Goal: Contribute content: Contribute content

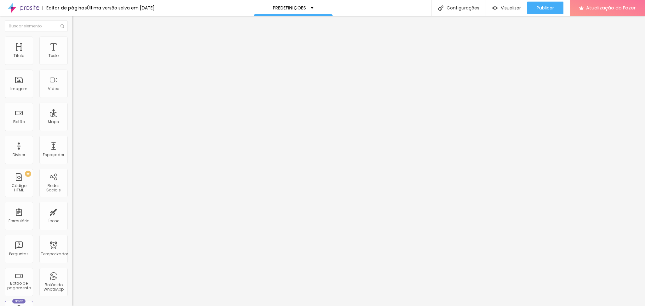
click at [72, 40] on li "Estilo" at bounding box center [108, 40] width 72 height 6
type input "20"
type input "25"
drag, startPoint x: 10, startPoint y: 68, endPoint x: 15, endPoint y: 68, distance: 5.0
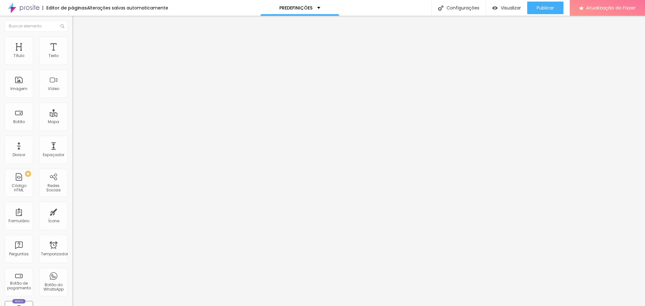
type input "25"
click at [72, 65] on input "range" at bounding box center [92, 61] width 41 height 5
click at [72, 134] on span "Cinema 16:9" at bounding box center [84, 131] width 24 height 5
click at [72, 144] on font "Padrão" at bounding box center [79, 141] width 14 height 5
drag, startPoint x: 37, startPoint y: 277, endPoint x: 22, endPoint y: 277, distance: 15.8
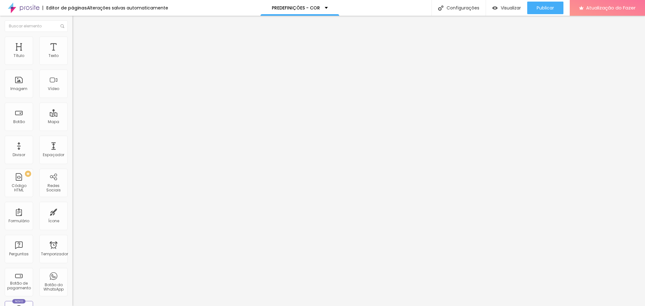
click at [72, 184] on div at bounding box center [108, 182] width 72 height 6
click at [72, 184] on input "range" at bounding box center [92, 181] width 41 height 5
click at [72, 159] on span "Horizontal" at bounding box center [81, 156] width 19 height 5
click at [72, 159] on font "Horizontal" at bounding box center [81, 156] width 19 height 5
click at [72, 152] on font "Original" at bounding box center [79, 148] width 15 height 5
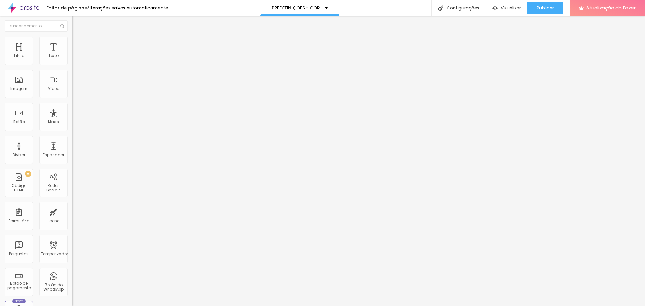
click at [72, 134] on span "Cinema 16:9" at bounding box center [84, 131] width 24 height 5
click at [72, 113] on font "Em baixo" at bounding box center [81, 110] width 18 height 5
click at [72, 38] on li "Estilo" at bounding box center [108, 40] width 72 height 6
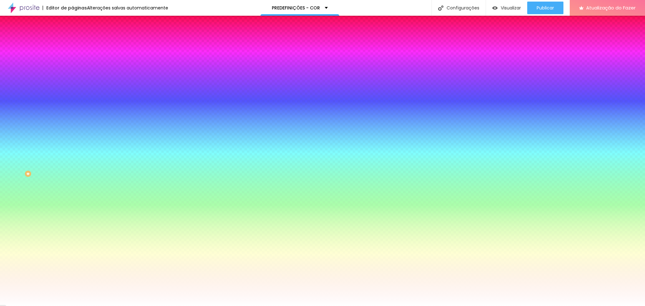
type input "4"
type input "19"
type input "17"
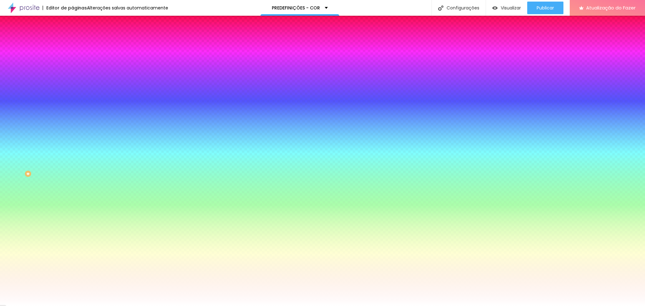
type input "17"
type input "0"
type input "1"
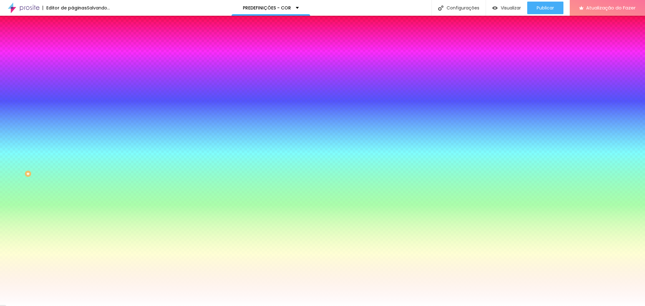
drag, startPoint x: 23, startPoint y: 62, endPoint x: 17, endPoint y: 68, distance: 8.3
type input "1"
click at [72, 122] on input "range" at bounding box center [92, 124] width 41 height 5
click at [78, 44] on font "Avançado" at bounding box center [88, 46] width 21 height 5
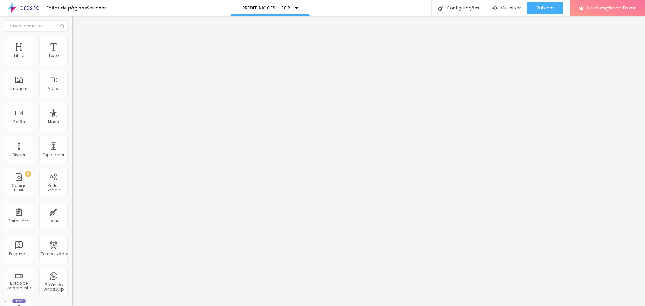
click at [72, 57] on font "Completo" at bounding box center [81, 54] width 19 height 5
click at [72, 60] on div "Encaixotado" at bounding box center [108, 59] width 72 height 4
click at [72, 57] on span "Completo" at bounding box center [81, 54] width 19 height 5
click at [72, 37] on img at bounding box center [75, 40] width 6 height 6
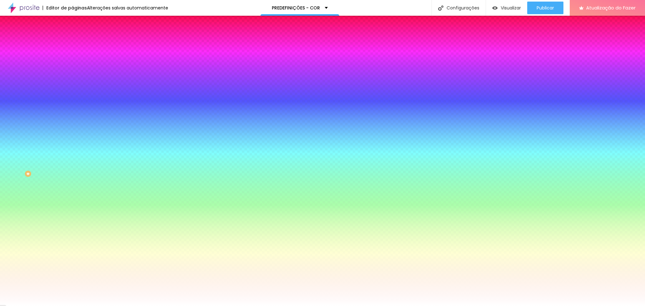
click at [72, 43] on img at bounding box center [75, 46] width 6 height 6
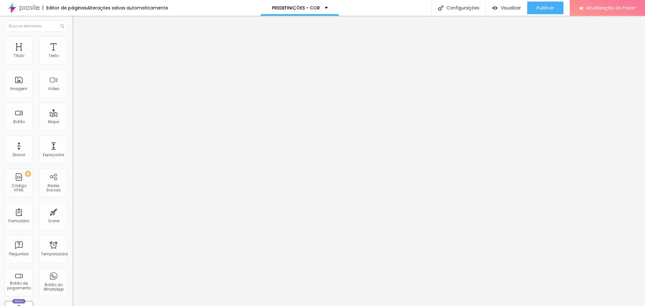
drag, startPoint x: 32, startPoint y: 172, endPoint x: 4, endPoint y: 172, distance: 27.7
click at [72, 93] on input "Depois" at bounding box center [110, 90] width 76 height 6
click at [72, 67] on input "Antes" at bounding box center [110, 64] width 76 height 6
click at [15, 91] on font "Imagem" at bounding box center [18, 88] width 17 height 5
click at [72, 44] on ul "Conteúdo Estilo Avançado" at bounding box center [108, 39] width 72 height 19
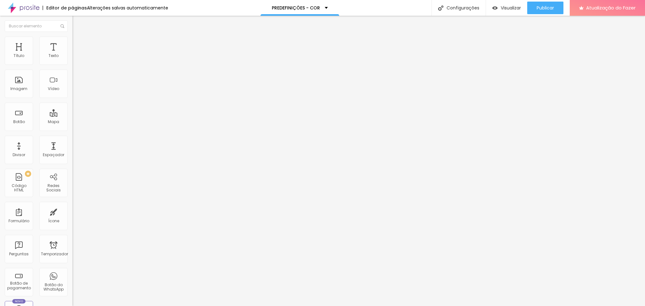
click at [78, 43] on font "Estilo" at bounding box center [83, 40] width 10 height 5
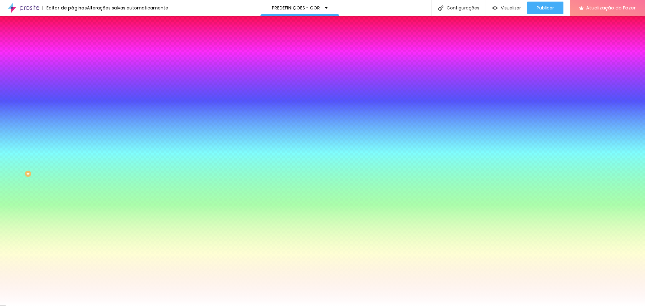
click at [72, 43] on img at bounding box center [75, 46] width 6 height 6
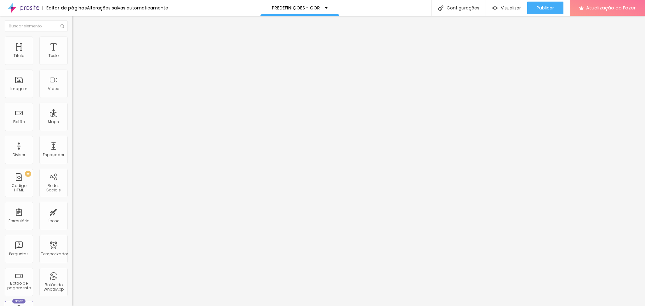
click at [76, 58] on font "Adicionar imagem" at bounding box center [94, 55] width 37 height 5
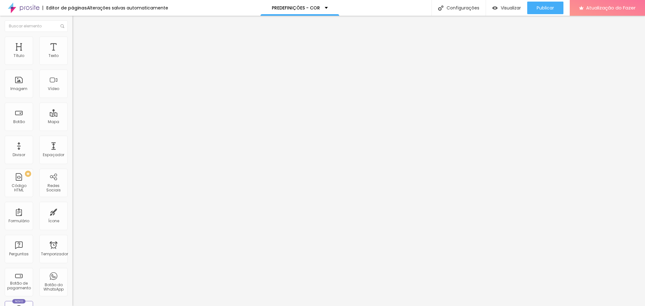
click at [76, 84] on font "Adicionar imagem" at bounding box center [94, 81] width 37 height 5
click at [72, 134] on span "Cinema 16:9" at bounding box center [84, 131] width 24 height 5
click at [72, 151] on div "Original" at bounding box center [108, 149] width 72 height 4
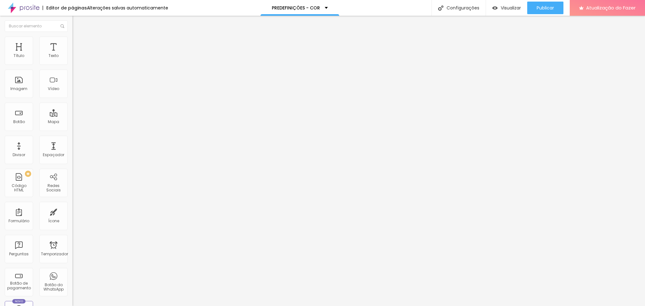
click at [72, 142] on span "Padrão" at bounding box center [79, 139] width 14 height 5
click at [72, 134] on span "Original" at bounding box center [79, 131] width 15 height 5
click at [72, 142] on font "Padrão" at bounding box center [79, 139] width 14 height 5
drag, startPoint x: 67, startPoint y: 223, endPoint x: 64, endPoint y: 202, distance: 21.0
click at [72, 184] on div "Imagem Antes Trocar imagem Descrição Antes Antes Imagem Depois Trocar imagem De…" at bounding box center [108, 116] width 72 height 135
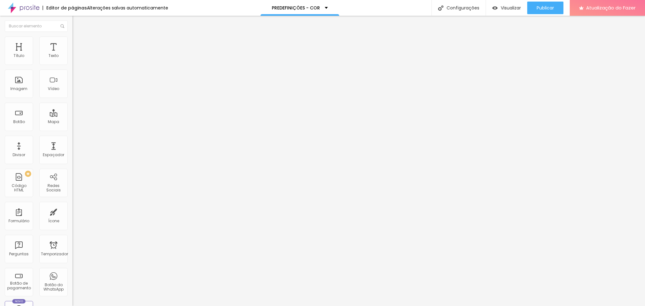
click at [72, 113] on font "Em baixo" at bounding box center [81, 110] width 18 height 5
click at [72, 113] on span "Em baixo" at bounding box center [81, 110] width 18 height 5
click at [72, 40] on img at bounding box center [75, 40] width 6 height 6
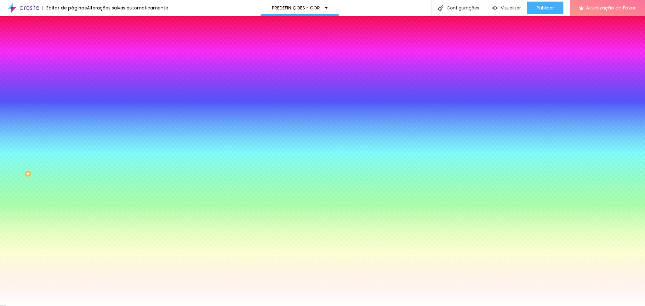
click at [72, 128] on input "3" at bounding box center [84, 131] width 24 height 7
type input "10"
type input "1"
click at [78, 44] on font "Avançado" at bounding box center [88, 46] width 21 height 5
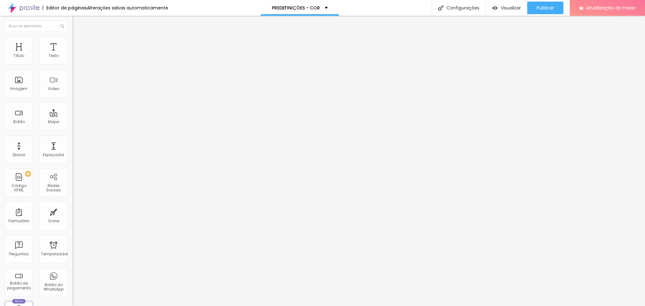
click at [78, 37] on font "Conteúdo" at bounding box center [88, 34] width 20 height 5
click at [72, 38] on img at bounding box center [75, 40] width 6 height 6
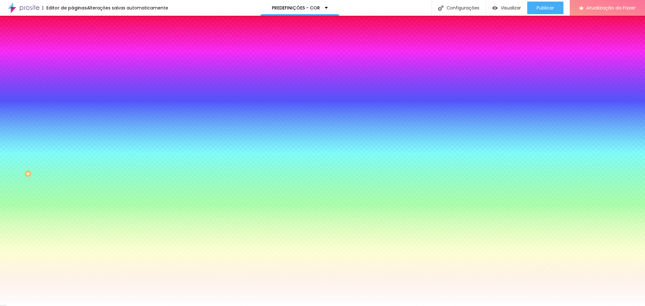
click at [72, 43] on img at bounding box center [75, 46] width 6 height 6
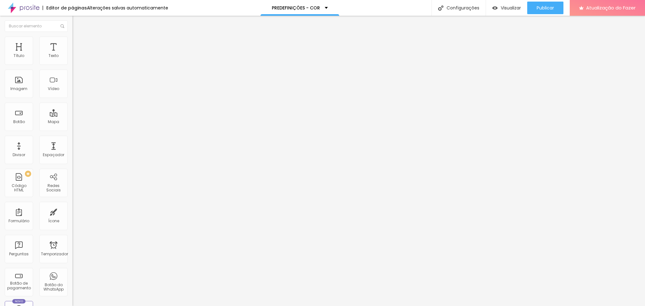
type input "25"
type input "30"
type input "35"
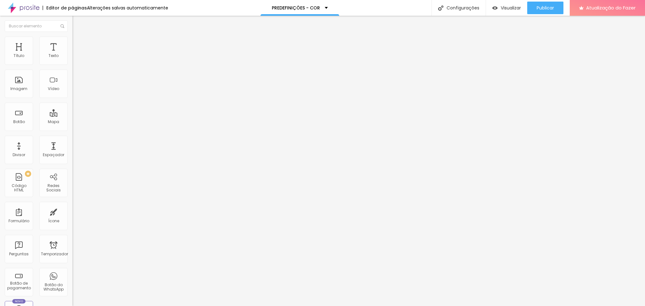
type input "35"
type input "25"
type input "5"
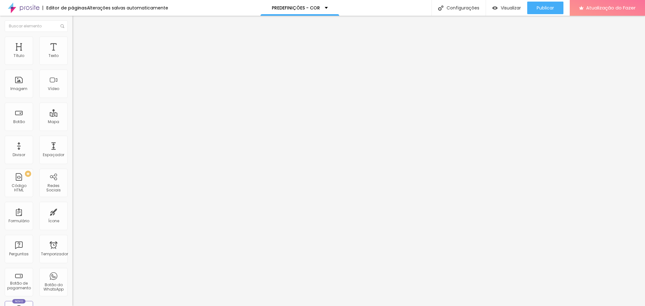
type input "0"
type input "5"
type input "10"
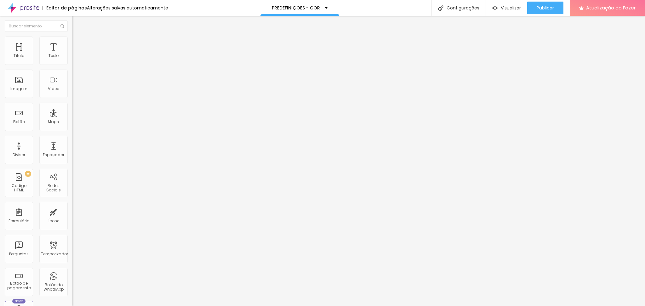
type input "10"
type input "15"
type input "20"
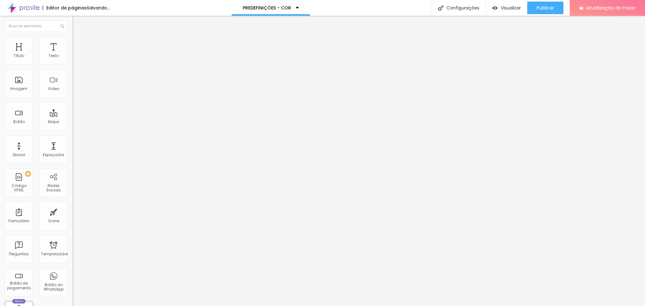
type input "15"
type input "10"
type input "5"
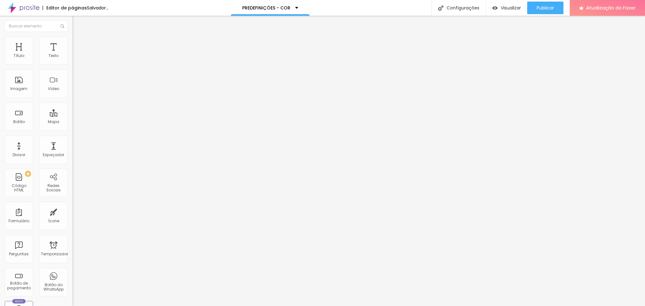
type input "5"
type input "0"
drag, startPoint x: 26, startPoint y: 62, endPoint x: 13, endPoint y: 65, distance: 13.3
type input "0"
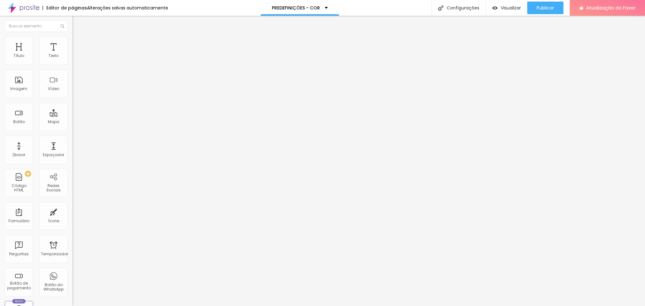
click at [72, 122] on input "range" at bounding box center [92, 124] width 41 height 5
click at [72, 25] on button "Editar nulo" at bounding box center [108, 23] width 72 height 14
click at [72, 38] on img at bounding box center [75, 40] width 6 height 6
click at [78, 37] on font "Estilo" at bounding box center [83, 34] width 10 height 5
click at [76, 58] on font "Trocar imagem" at bounding box center [91, 55] width 31 height 5
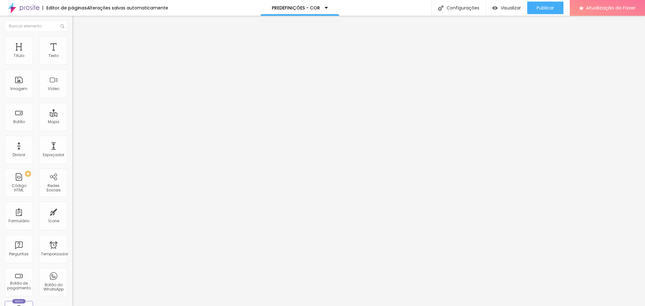
click at [76, 84] on font "Trocar imagem" at bounding box center [91, 81] width 31 height 5
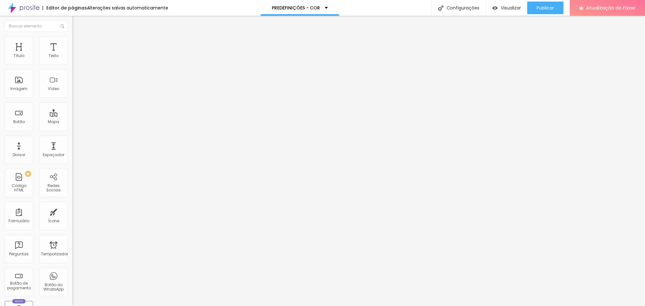
click at [76, 84] on font "Trocar imagem" at bounding box center [91, 81] width 31 height 5
click at [72, 58] on span "Trocar imagem" at bounding box center [89, 55] width 34 height 5
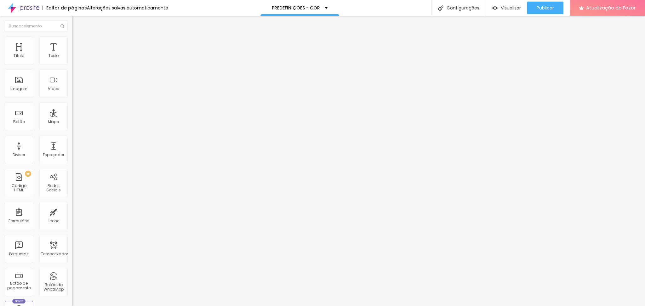
click at [76, 84] on font "Trocar imagem" at bounding box center [91, 81] width 31 height 5
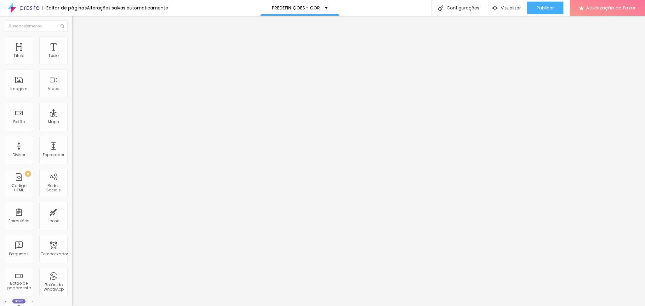
click at [72, 39] on img at bounding box center [75, 40] width 6 height 6
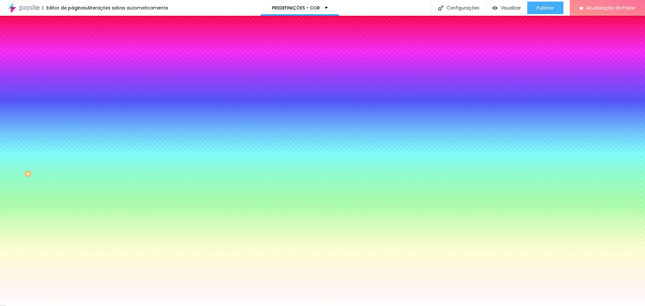
click at [72, 60] on div at bounding box center [108, 60] width 72 height 0
drag, startPoint x: 8, startPoint y: 71, endPoint x: 10, endPoint y: 75, distance: 3.8
click at [72, 66] on div at bounding box center [108, 66] width 72 height 0
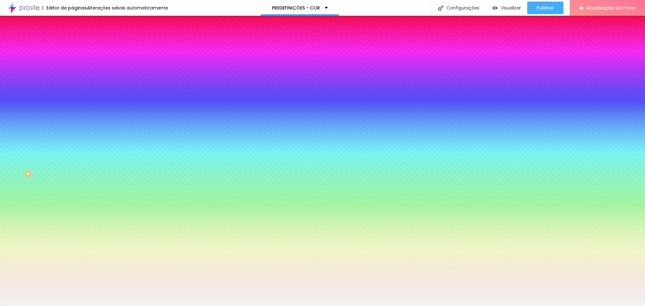
click at [72, 75] on div "Cor de fundo Voltar ao padrão #FFFFFF 0 Borda arredondada" at bounding box center [108, 102] width 72 height 106
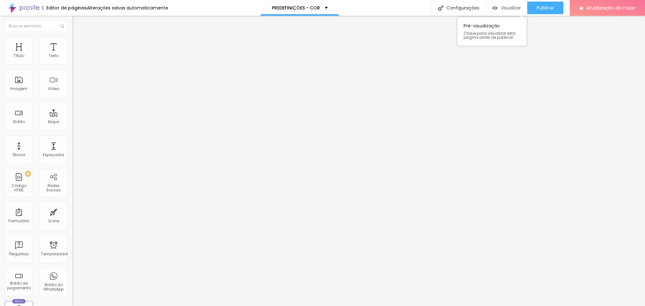
click at [502, 10] on font "Visualizar" at bounding box center [510, 8] width 20 height 6
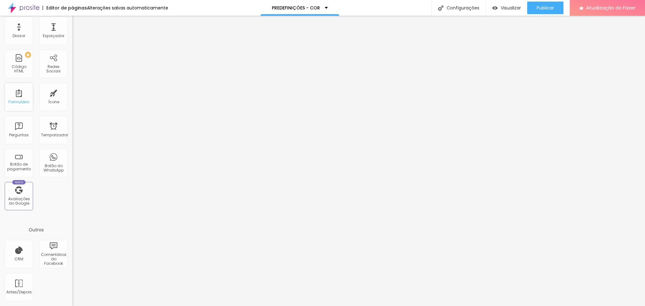
scroll to position [416, 0]
click at [451, 4] on div "Configurações" at bounding box center [458, 8] width 54 height 16
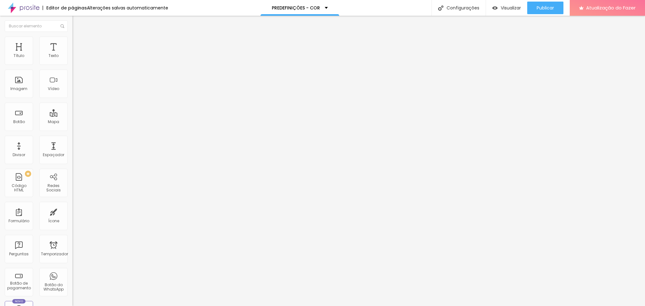
click at [72, 60] on img at bounding box center [74, 60] width 4 height 4
click at [72, 63] on img at bounding box center [74, 65] width 4 height 4
click at [72, 62] on img at bounding box center [74, 60] width 4 height 4
click at [72, 58] on div at bounding box center [108, 55] width 72 height 5
click at [78, 43] on font "Estilo" at bounding box center [83, 40] width 10 height 5
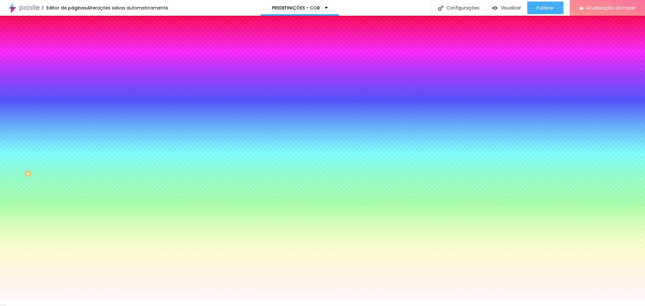
click at [72, 43] on li "Avançado" at bounding box center [108, 46] width 72 height 6
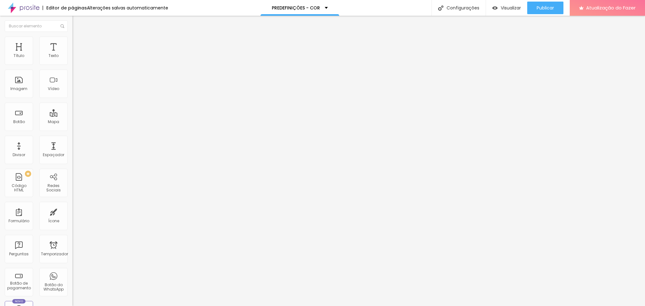
type input "5"
type input "10"
type input "15"
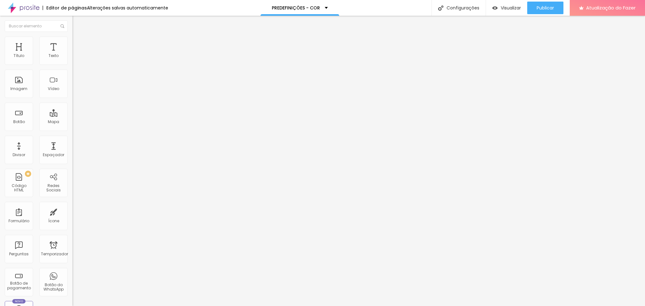
type input "15"
type input "25"
type input "30"
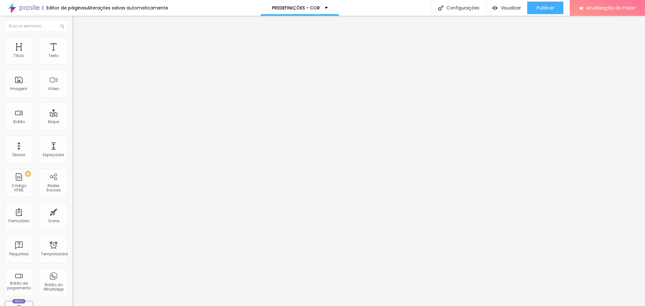
drag, startPoint x: 15, startPoint y: 62, endPoint x: 31, endPoint y: 66, distance: 16.4
type input "30"
click at [72, 122] on input "range" at bounding box center [92, 124] width 41 height 5
click at [78, 44] on font "Avançado" at bounding box center [88, 46] width 21 height 5
click at [72, 128] on input "0" at bounding box center [84, 131] width 24 height 7
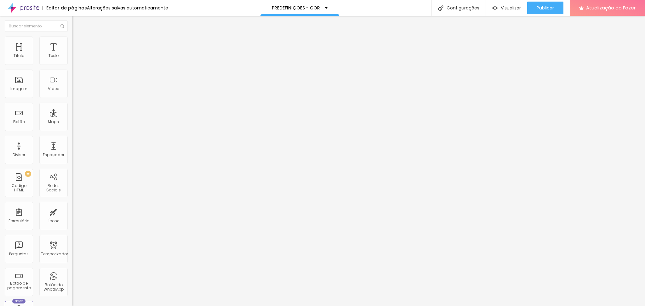
type input "30"
click at [72, 43] on li "Avançado" at bounding box center [108, 46] width 72 height 6
click at [72, 128] on input "0" at bounding box center [84, 131] width 24 height 7
type input "25"
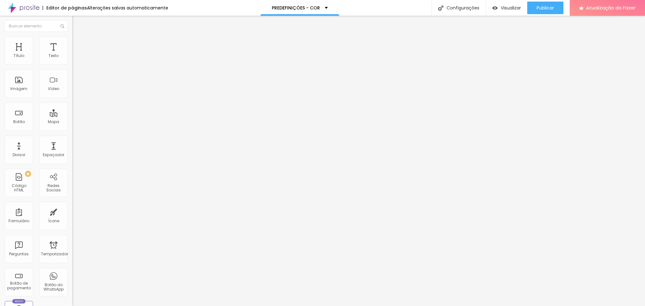
type input "5"
type input "3"
type input "30"
click at [72, 43] on img at bounding box center [75, 46] width 6 height 6
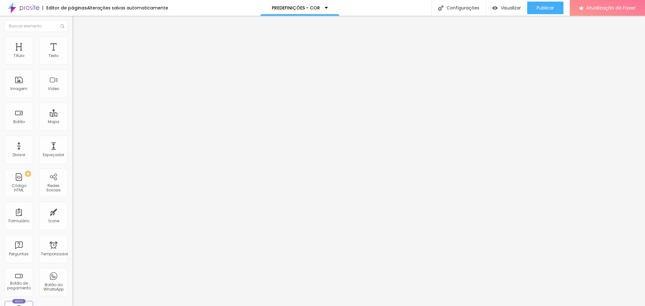
click at [72, 128] on input "0" at bounding box center [84, 131] width 24 height 7
type input "30"
click at [545, 3] on div "Publicar" at bounding box center [544, 8] width 17 height 13
click at [72, 73] on span "Sólido" at bounding box center [78, 73] width 12 height 5
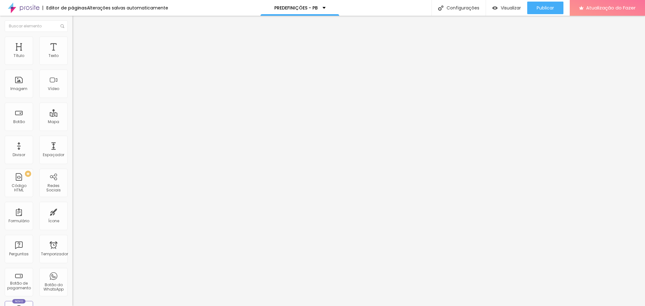
click at [72, 86] on font "Pontilhado" at bounding box center [82, 83] width 21 height 5
click at [72, 90] on span "Serrilhado" at bounding box center [82, 86] width 20 height 5
click at [72, 93] on font "Duplo" at bounding box center [77, 90] width 11 height 5
click at [72, 97] on font "Pata de cachorro" at bounding box center [89, 94] width 34 height 5
click at [72, 109] on font "Coração 1" at bounding box center [82, 105] width 20 height 5
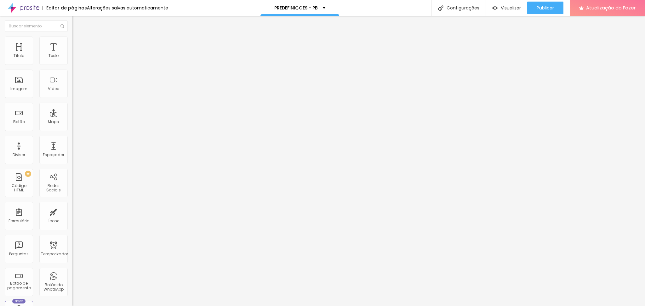
click at [72, 112] on font "Coração 2" at bounding box center [82, 109] width 21 height 5
click at [72, 80] on span "Sólido" at bounding box center [78, 77] width 12 height 5
click at [78, 43] on font "Estilo" at bounding box center [83, 40] width 10 height 5
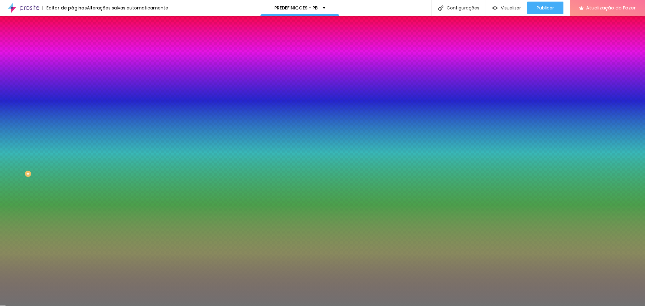
type input "7"
type input "1"
type input "2"
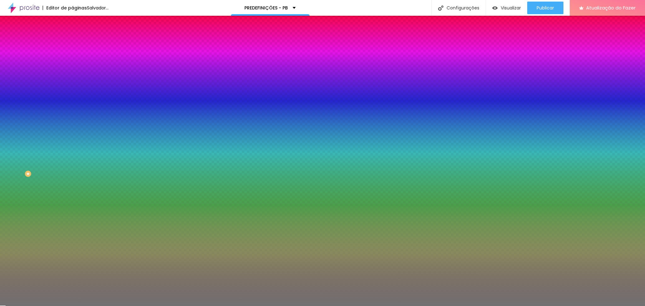
type input "2"
type input "3"
drag, startPoint x: 27, startPoint y: 100, endPoint x: 11, endPoint y: 100, distance: 16.7
type input "3"
click at [72, 98] on input "range" at bounding box center [92, 95] width 41 height 5
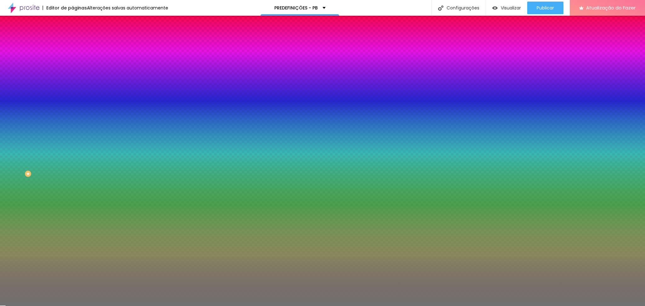
click at [78, 44] on font "Avançado" at bounding box center [88, 46] width 21 height 5
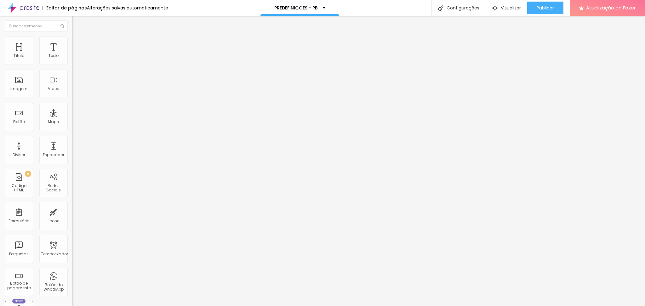
click at [72, 42] on li "Estilo" at bounding box center [108, 40] width 72 height 6
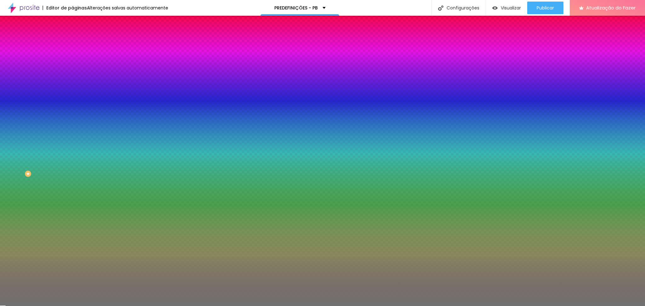
type input "63"
type input "85"
drag, startPoint x: 32, startPoint y: 82, endPoint x: 55, endPoint y: 82, distance: 23.0
type input "85"
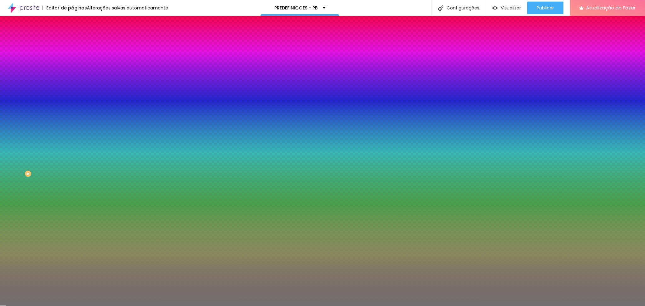
click at [72, 82] on input "range" at bounding box center [92, 79] width 41 height 5
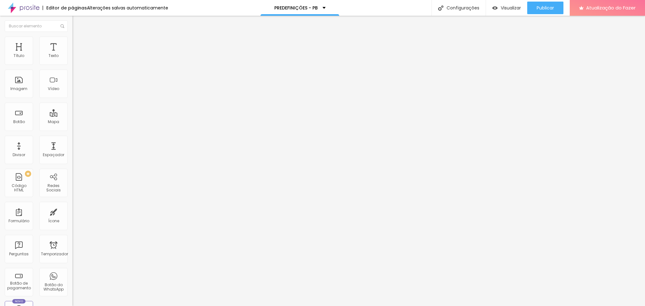
click at [76, 58] on font "Trocar imagem" at bounding box center [91, 55] width 31 height 5
click at [76, 84] on font "Trocar imagem" at bounding box center [91, 81] width 31 height 5
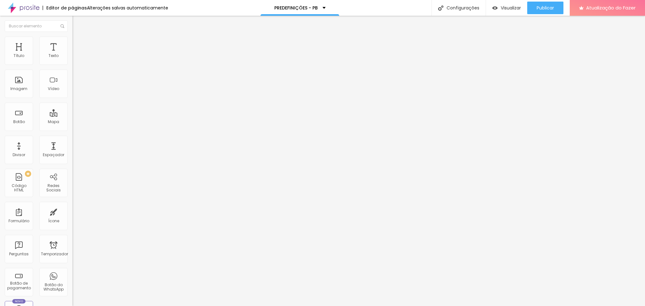
click at [76, 84] on font "Trocar imagem" at bounding box center [91, 81] width 31 height 5
click at [76, 58] on font "Trocar imagem" at bounding box center [91, 55] width 31 height 5
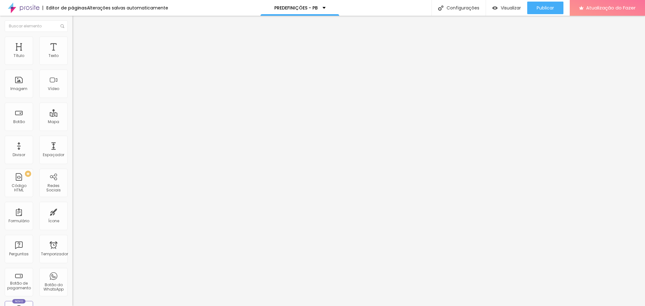
click at [76, 84] on font "Trocar imagem" at bounding box center [91, 81] width 31 height 5
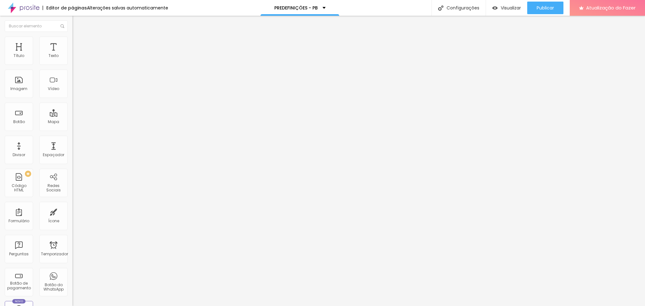
click at [76, 58] on font "Trocar imagem" at bounding box center [91, 55] width 31 height 5
click at [76, 84] on font "Trocar imagem" at bounding box center [91, 81] width 31 height 5
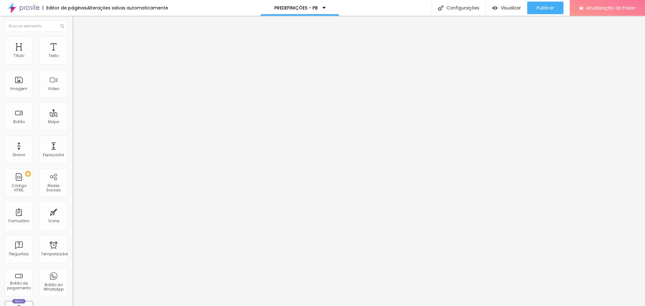
click at [501, 9] on font "Visualizar" at bounding box center [510, 8] width 20 height 6
click at [72, 129] on input "https://pay.hotmart.com/G101509669O" at bounding box center [110, 126] width 76 height 6
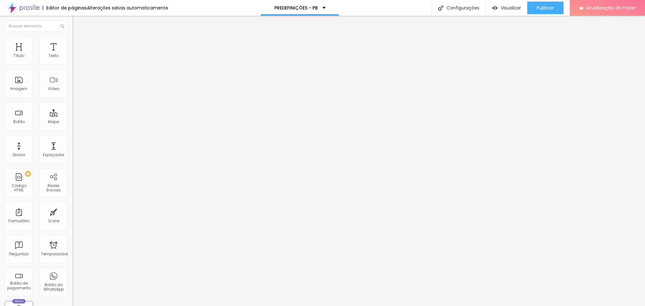
click at [72, 129] on input "https://pay.hotmart.com/G101509669O" at bounding box center [110, 126] width 76 height 6
paste input "K101508791G"
type input "https://pay.hotmart.com/K101508791G"
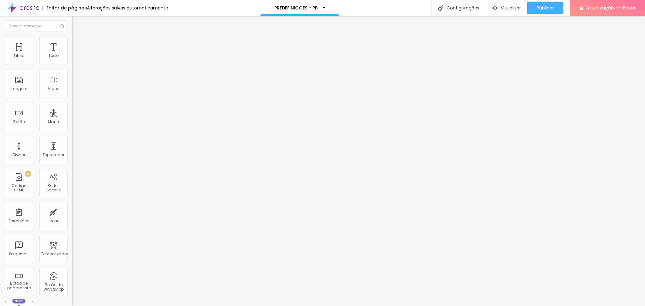
click at [72, 138] on div at bounding box center [108, 138] width 72 height 0
click at [543, 3] on div "Publicar" at bounding box center [544, 8] width 17 height 13
click at [500, 8] on font "Visualizar" at bounding box center [505, 8] width 20 height 6
click at [72, 128] on input "[URL][DOMAIN_NAME]" at bounding box center [110, 126] width 76 height 6
click at [72, 128] on input "https://pay.hotmart.com/K101508791G" at bounding box center [110, 126] width 76 height 6
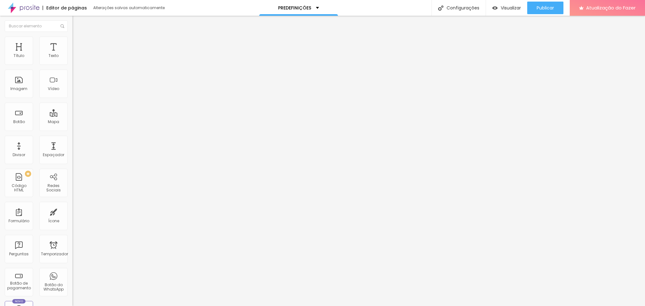
click at [72, 128] on input "https://pay.hotmart.com/K101508791G" at bounding box center [110, 126] width 76 height 6
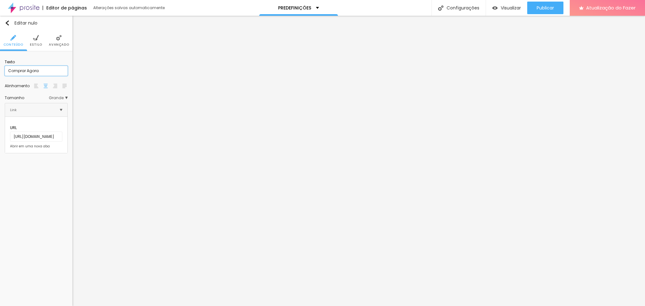
click at [47, 71] on input "Comprar Agora" at bounding box center [36, 71] width 63 height 10
drag, startPoint x: 38, startPoint y: 73, endPoint x: 4, endPoint y: 72, distance: 33.7
click at [4, 72] on div "Texto Comprar Agora Alinhamento [GEOGRAPHIC_DATA] Link URL [URL][DOMAIN_NAME] A…" at bounding box center [36, 104] width 72 height 107
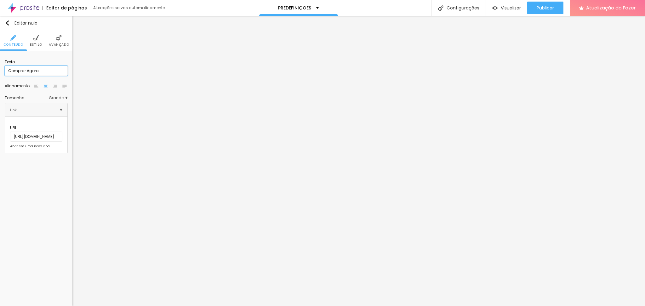
type input "v"
type input "V"
type input "v"
type input "VER PRESETS"
click at [49, 68] on input "Comprar Agora" at bounding box center [36, 71] width 63 height 10
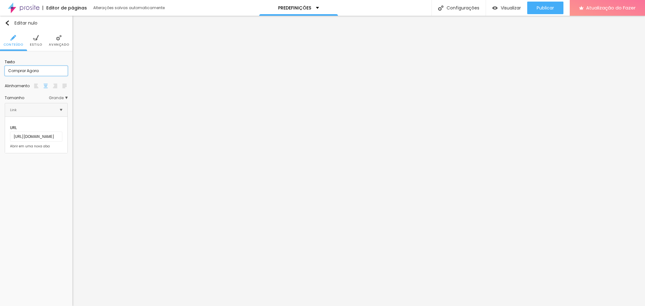
click at [49, 68] on input "Comprar Agora" at bounding box center [36, 71] width 63 height 10
type input "VER PRESETS"
click at [42, 133] on input "[URL][DOMAIN_NAME]" at bounding box center [36, 137] width 52 height 10
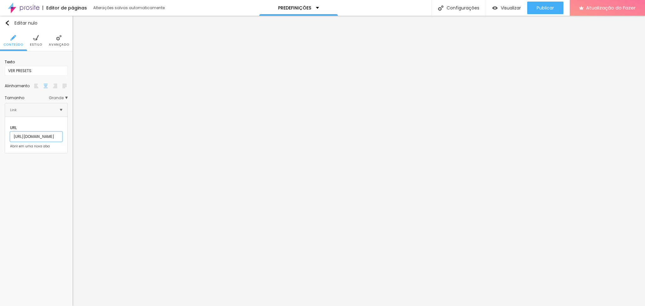
click at [42, 133] on input "[URL][DOMAIN_NAME]" at bounding box center [36, 137] width 52 height 10
paste input "[DOMAIN_NAME][URL]"
type input "[URL][DOMAIN_NAME]"
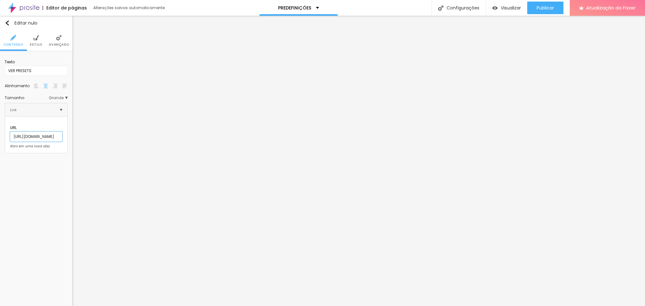
click at [42, 132] on input "[URL][DOMAIN_NAME]" at bounding box center [36, 137] width 52 height 10
paste input "[DOMAIN_NAME][URL]"
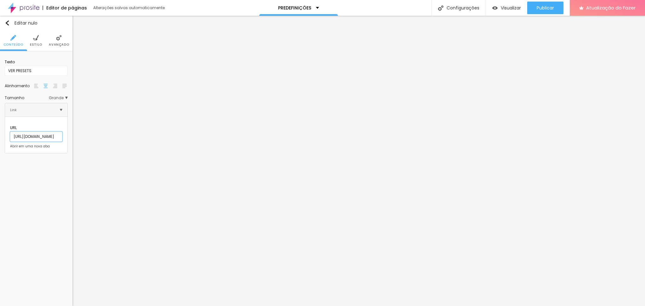
type input "[URL][DOMAIN_NAME]"
type input "160"
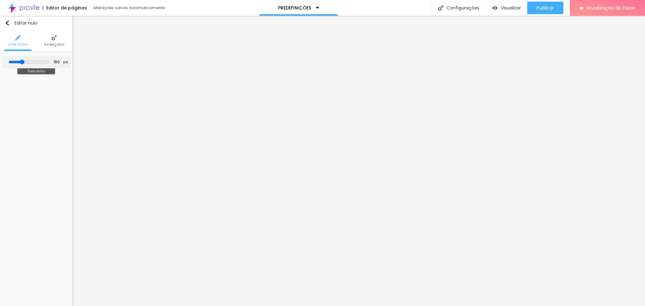
type input "347"
type input "292"
type input "270"
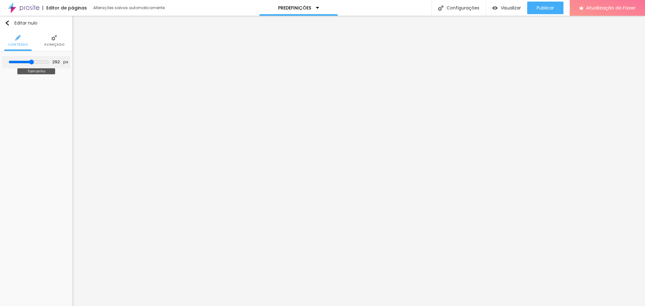
type input "270"
type input "248"
type input "226"
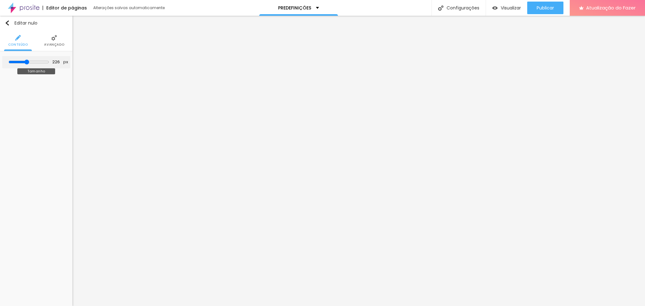
type input "209"
type input "193"
type input "160"
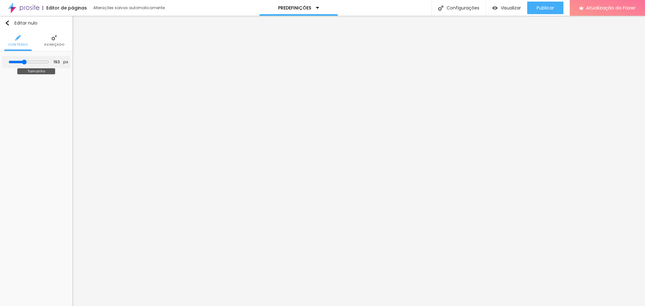
type input "160"
type input "154"
type input "143"
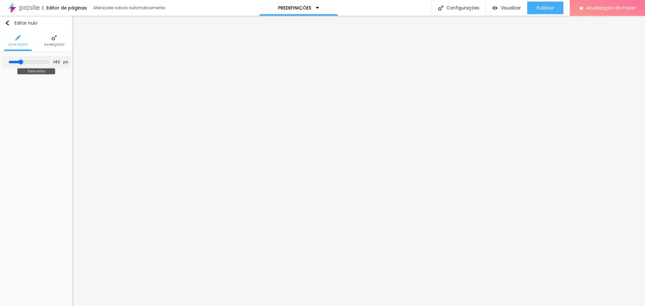
type input "138"
type input "127"
type input "110"
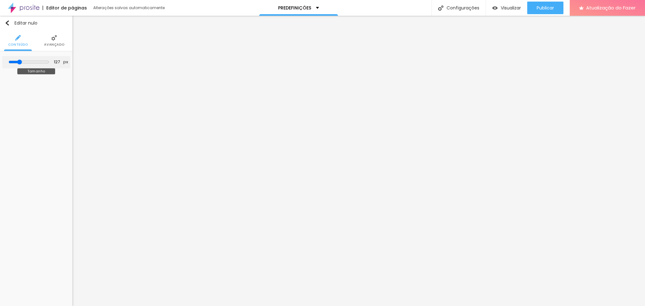
type input "110"
type input "105"
drag, startPoint x: 14, startPoint y: 60, endPoint x: 20, endPoint y: 59, distance: 5.6
type input "105"
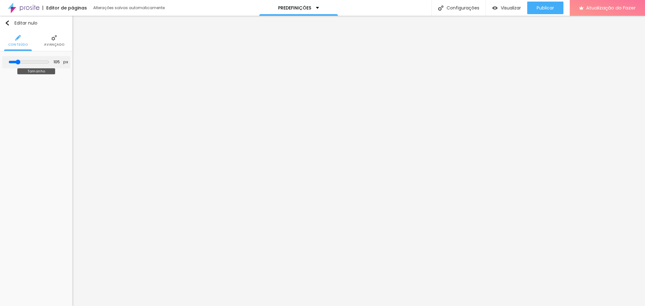
click at [20, 59] on input "range" at bounding box center [28, 61] width 41 height 5
click at [38, 40] on img at bounding box center [36, 38] width 6 height 6
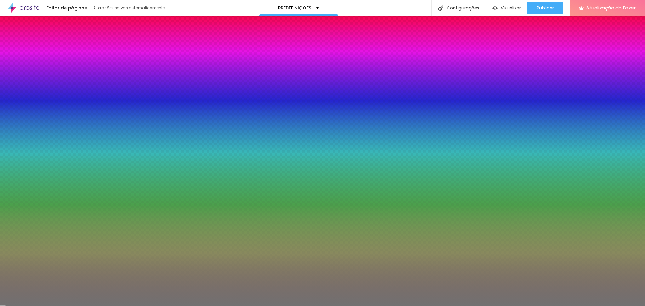
type input "58"
type input "63"
type input "65"
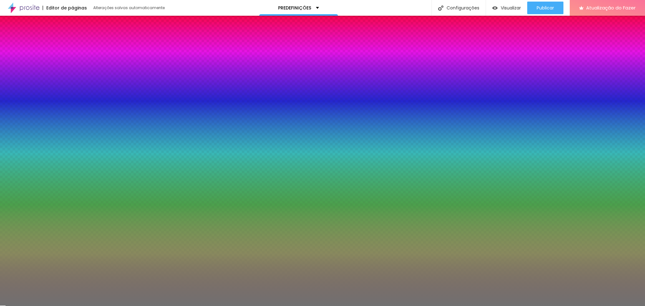
type input "65"
type input "66"
type input "69"
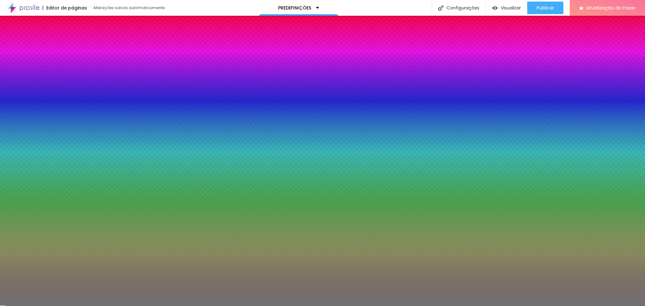
type input "70"
drag, startPoint x: 34, startPoint y: 84, endPoint x: 46, endPoint y: 85, distance: 12.3
type input "70"
click at [45, 85] on input "range" at bounding box center [25, 85] width 41 height 5
type input "9"
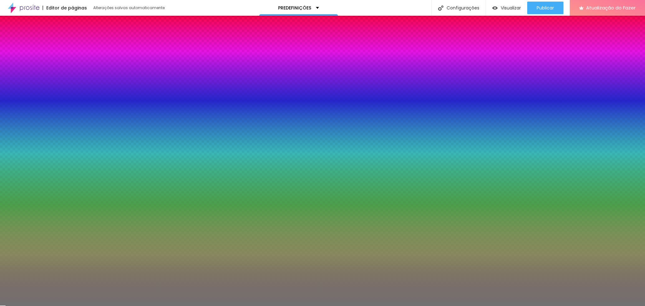
type input "9"
type input "8"
type input "7"
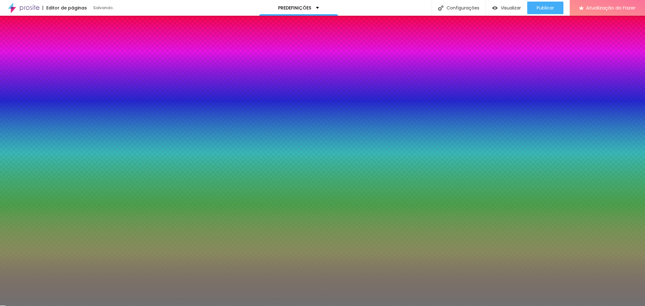
type input "6"
type input "5"
drag, startPoint x: 29, startPoint y: 100, endPoint x: 18, endPoint y: 100, distance: 11.0
type input "5"
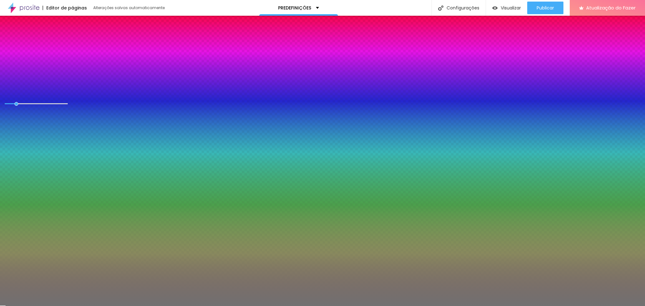
click at [18, 102] on input "range" at bounding box center [36, 103] width 63 height 3
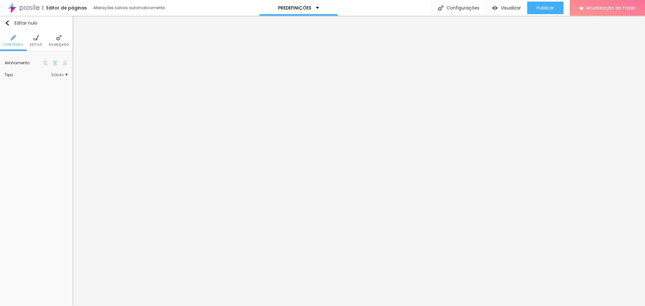
click at [62, 38] on li "Avançado" at bounding box center [59, 40] width 20 height 21
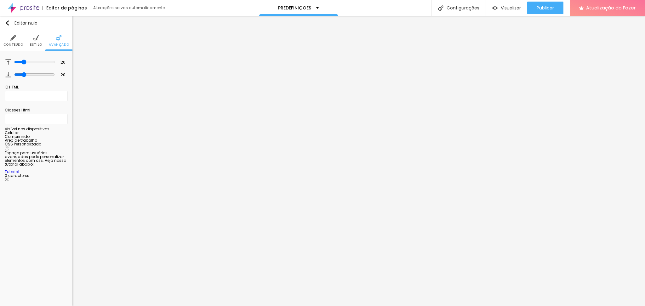
click at [39, 38] on li "Estilo" at bounding box center [36, 40] width 12 height 21
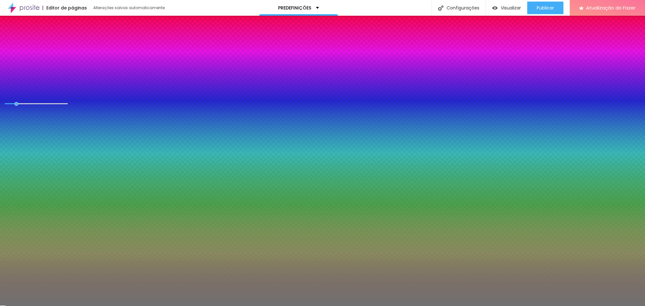
click at [42, 68] on div at bounding box center [36, 68] width 63 height 0
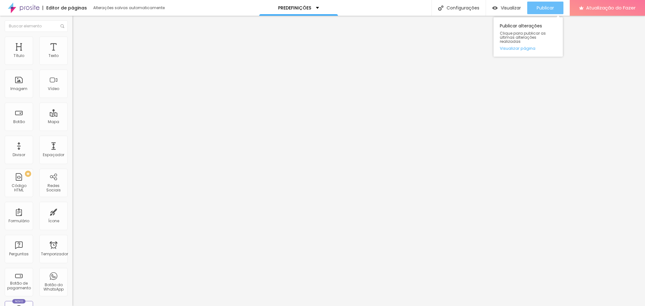
click at [539, 9] on font "Publicar" at bounding box center [544, 8] width 17 height 6
click at [542, 7] on font "Publicar" at bounding box center [544, 8] width 17 height 6
click at [504, 7] on font "Visualizar" at bounding box center [510, 8] width 20 height 6
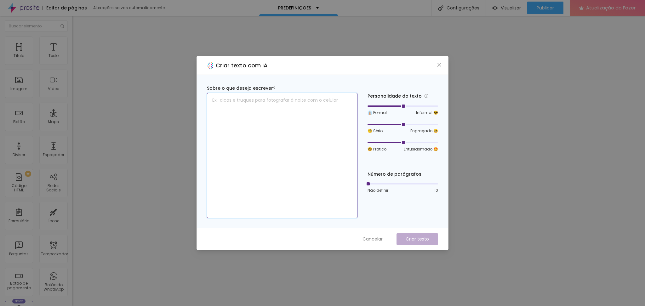
click at [221, 125] on textarea at bounding box center [282, 155] width 150 height 125
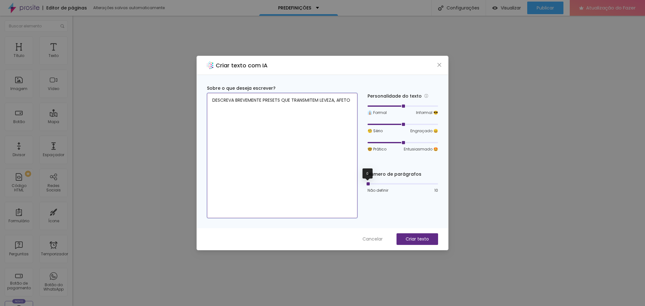
type textarea "DESCREVA BREVEMENTE PRESETS QUE TRANSMITEM LEVEZA, AFETO"
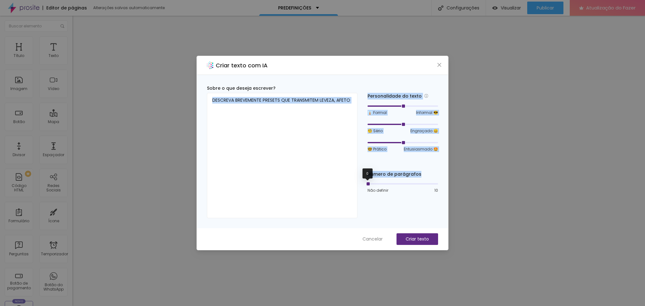
drag, startPoint x: 366, startPoint y: 186, endPoint x: 359, endPoint y: 188, distance: 8.1
click at [359, 188] on div "Sobre o que deseja escrever? DESCREVA BREVEMENTE PRESETS QUE TRANSMITEM LEVEZA,…" at bounding box center [322, 151] width 231 height 133
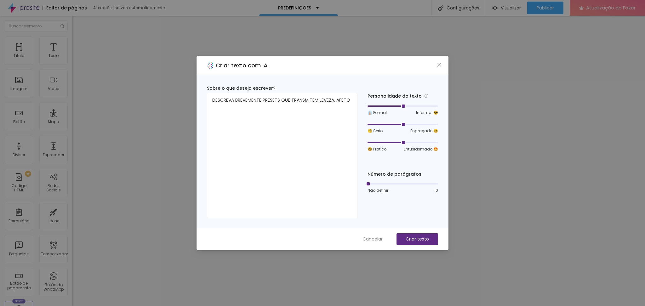
click at [389, 217] on div "Personalidade do texto 👔 Formal Informal 😎 🧐 Sério Engraçado 😄 🤓 Prático Entusi…" at bounding box center [402, 151] width 71 height 133
click at [408, 242] on font "Criar texto" at bounding box center [416, 239] width 23 height 6
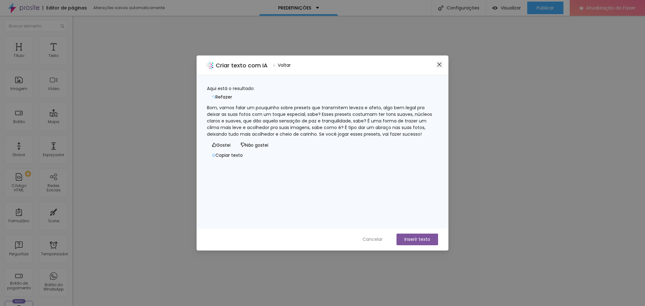
click at [436, 63] on span "Fechar" at bounding box center [439, 64] width 7 height 5
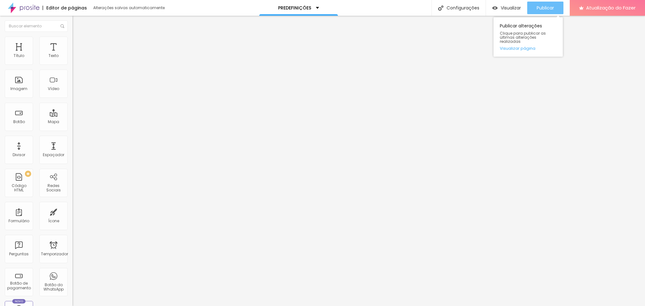
click at [541, 5] on font "Publicar" at bounding box center [544, 8] width 17 height 6
click at [499, 8] on div "Visualizar" at bounding box center [506, 7] width 29 height 5
